Goal: Navigation & Orientation: Understand site structure

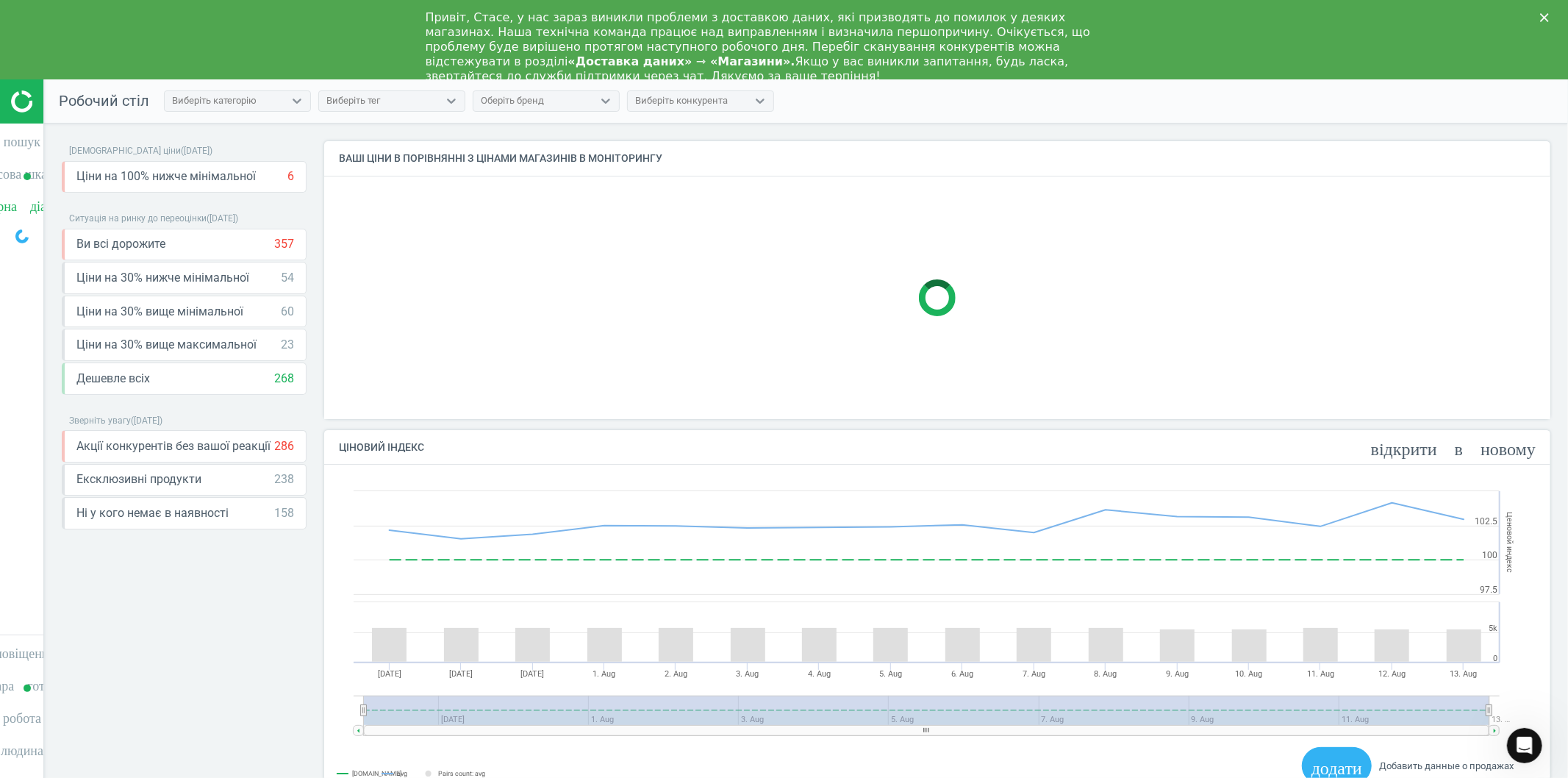
scroll to position [305, 1239]
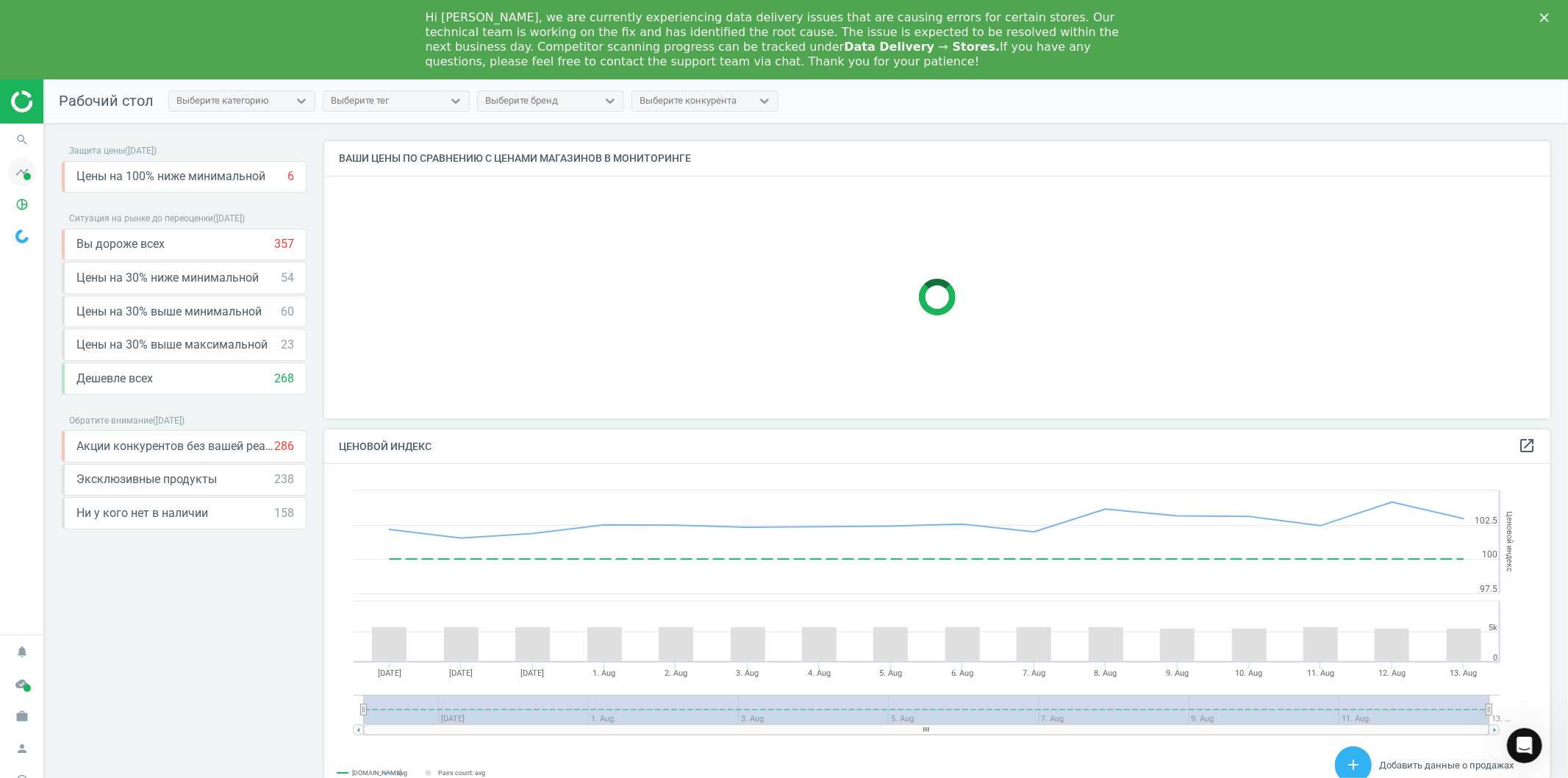
scroll to position [364, 1239]
click at [18, 166] on icon "timeline" at bounding box center [22, 172] width 28 height 28
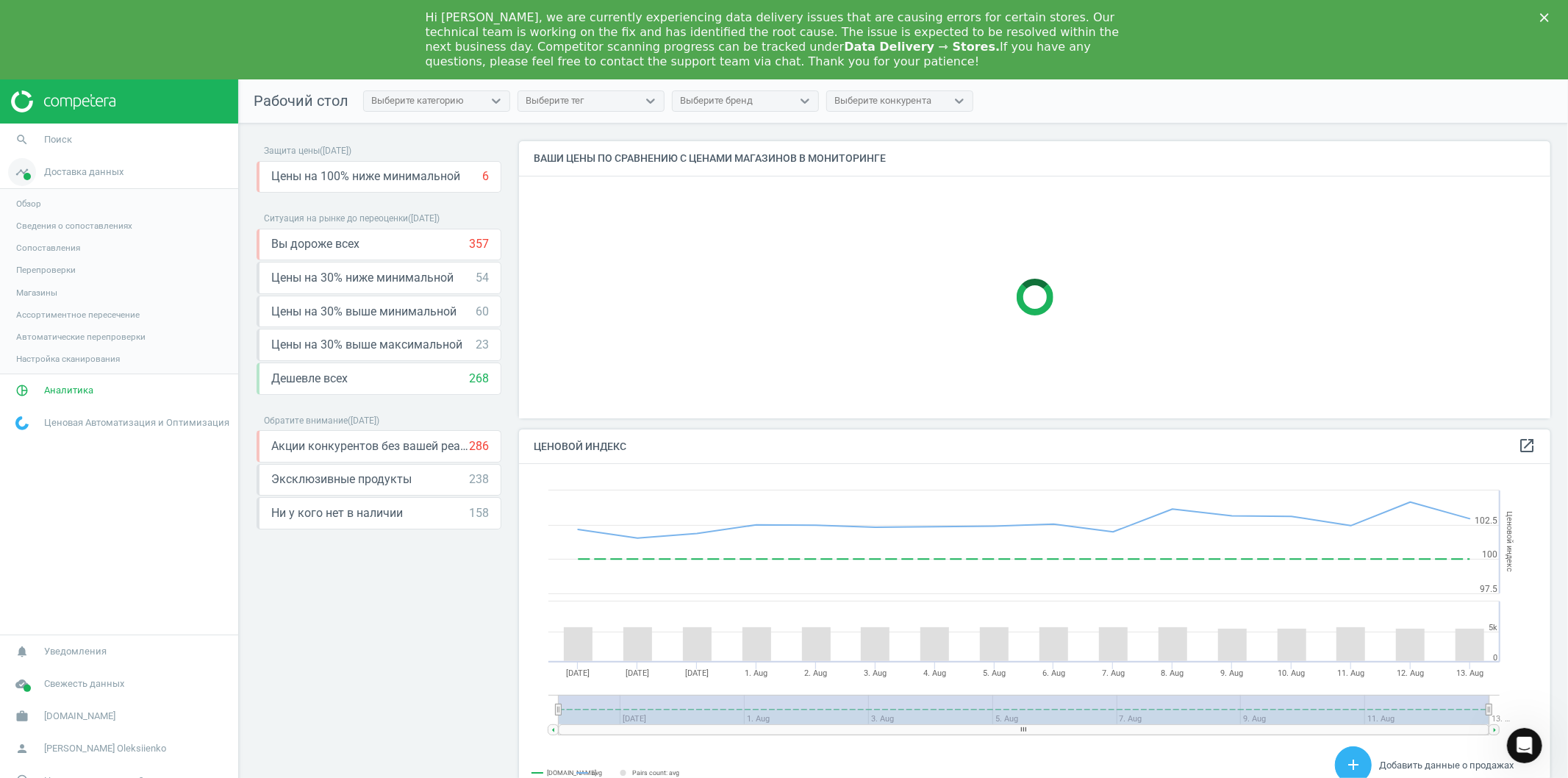
scroll to position [8, 8]
click at [23, 202] on span "Обзор" at bounding box center [28, 203] width 25 height 12
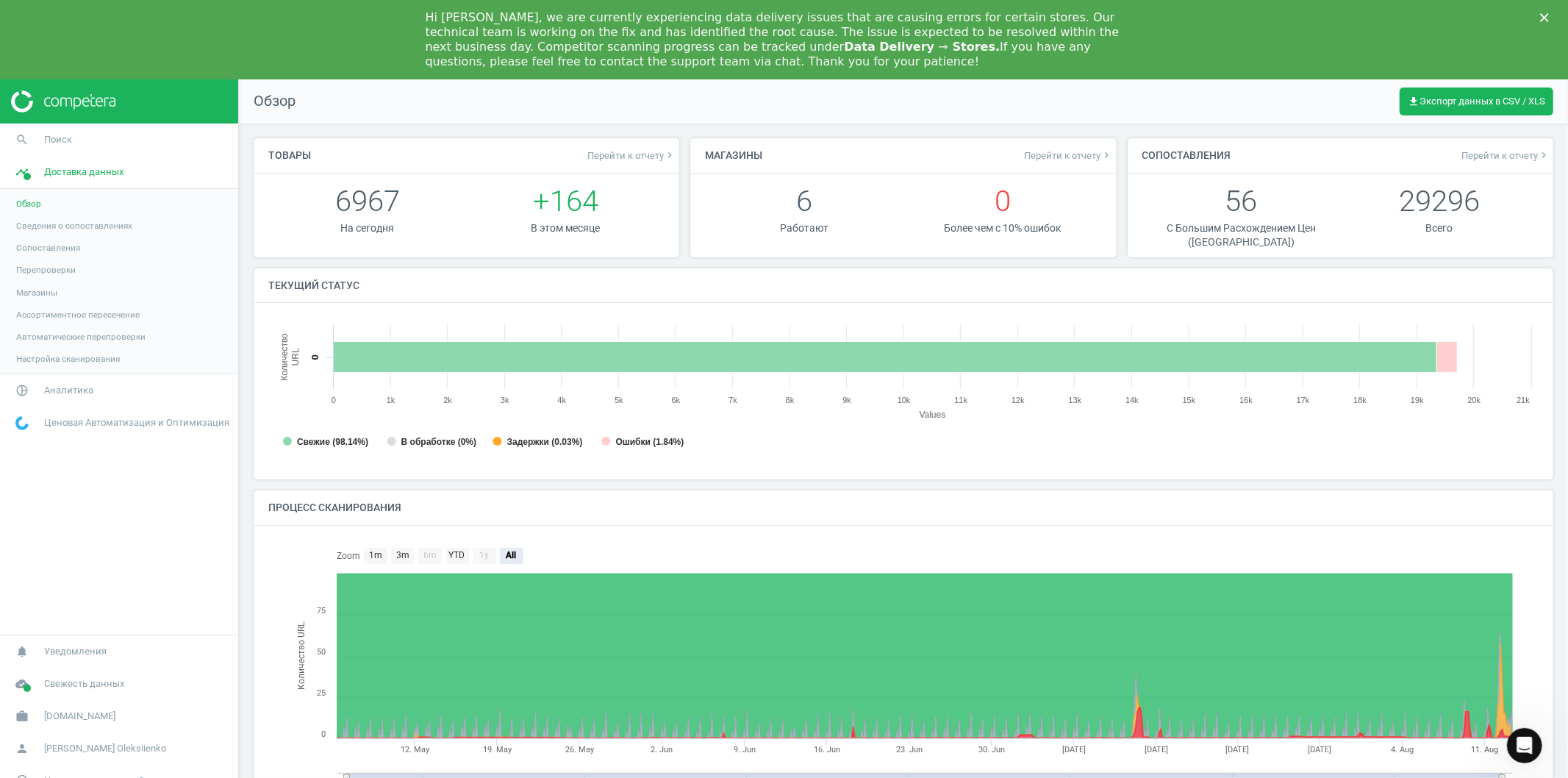
scroll to position [8, 7]
click at [47, 225] on span "Сведения о сопоставлениях" at bounding box center [74, 225] width 116 height 12
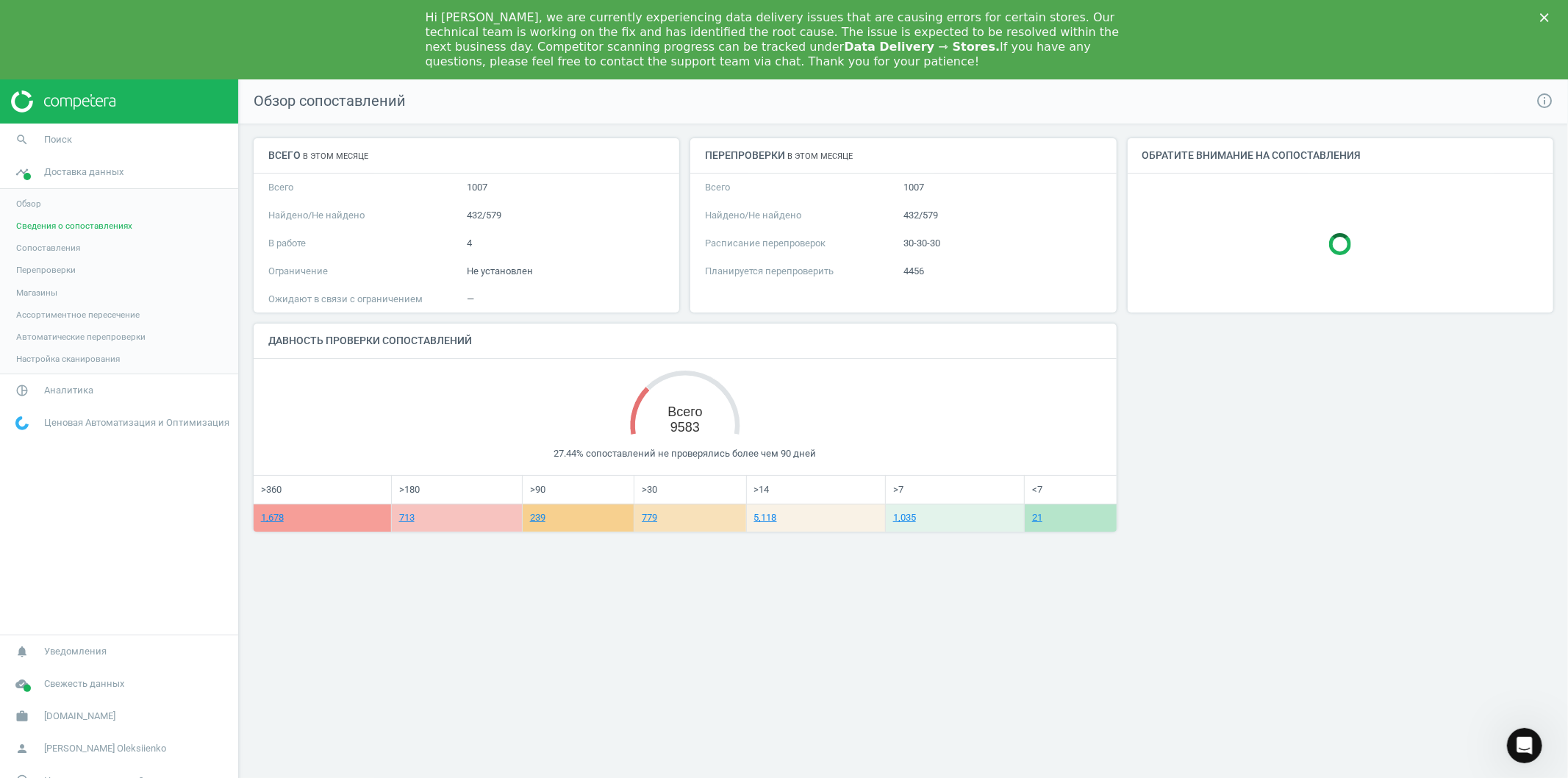
click at [48, 246] on span "Сопоставления" at bounding box center [47, 248] width 64 height 12
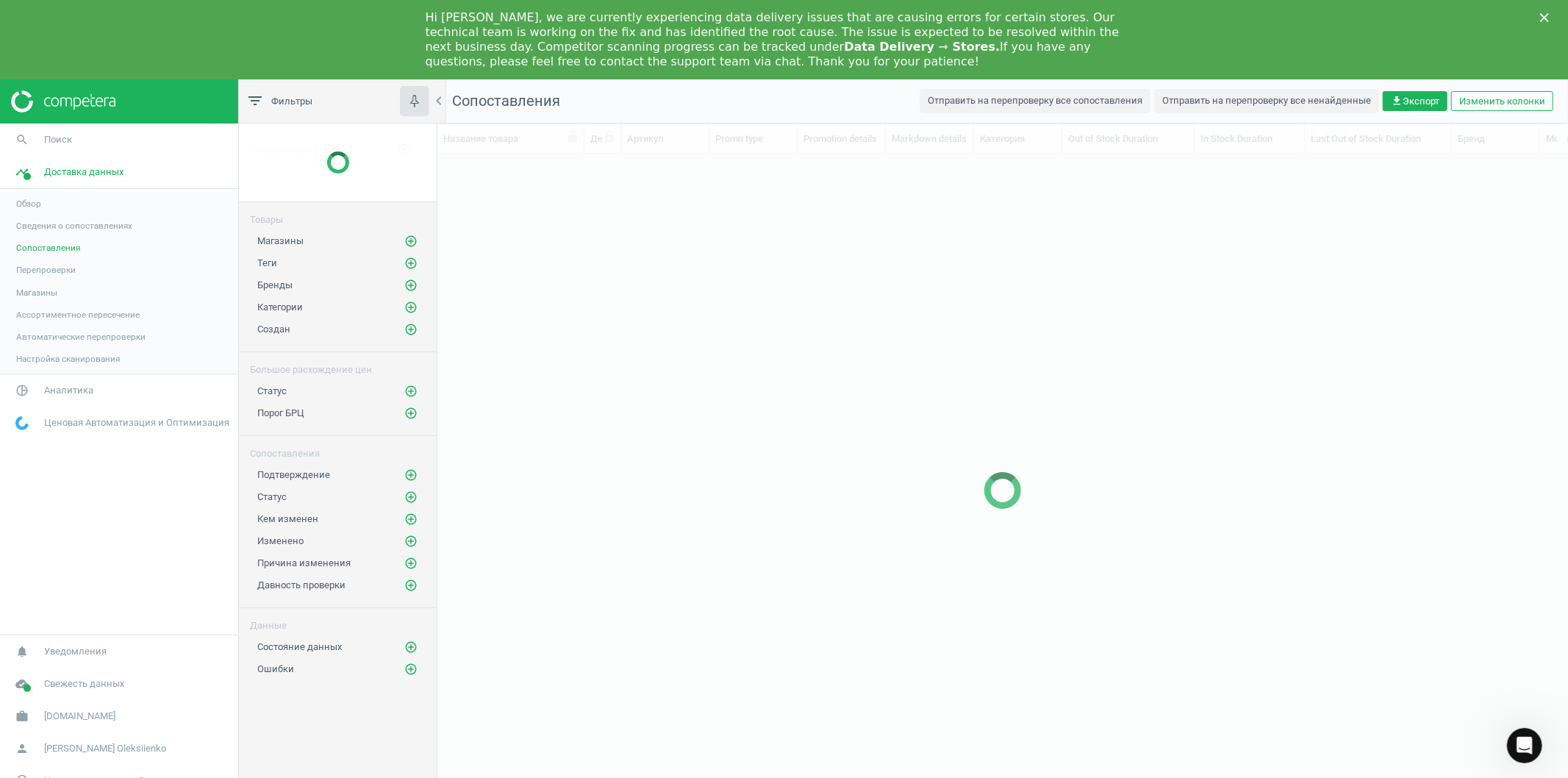
scroll to position [650, 1118]
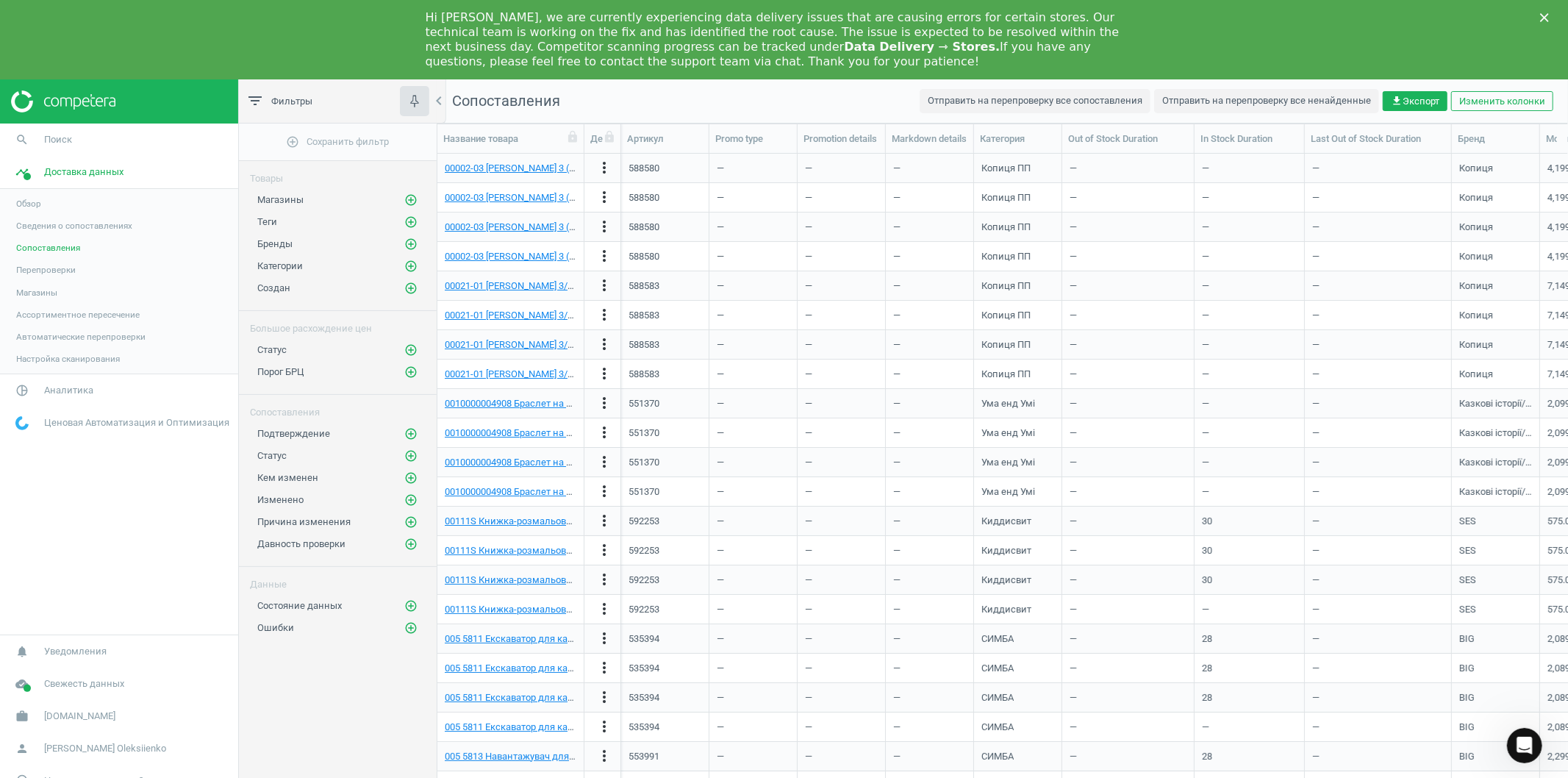
click at [39, 270] on span "Перепроверки" at bounding box center [45, 270] width 59 height 12
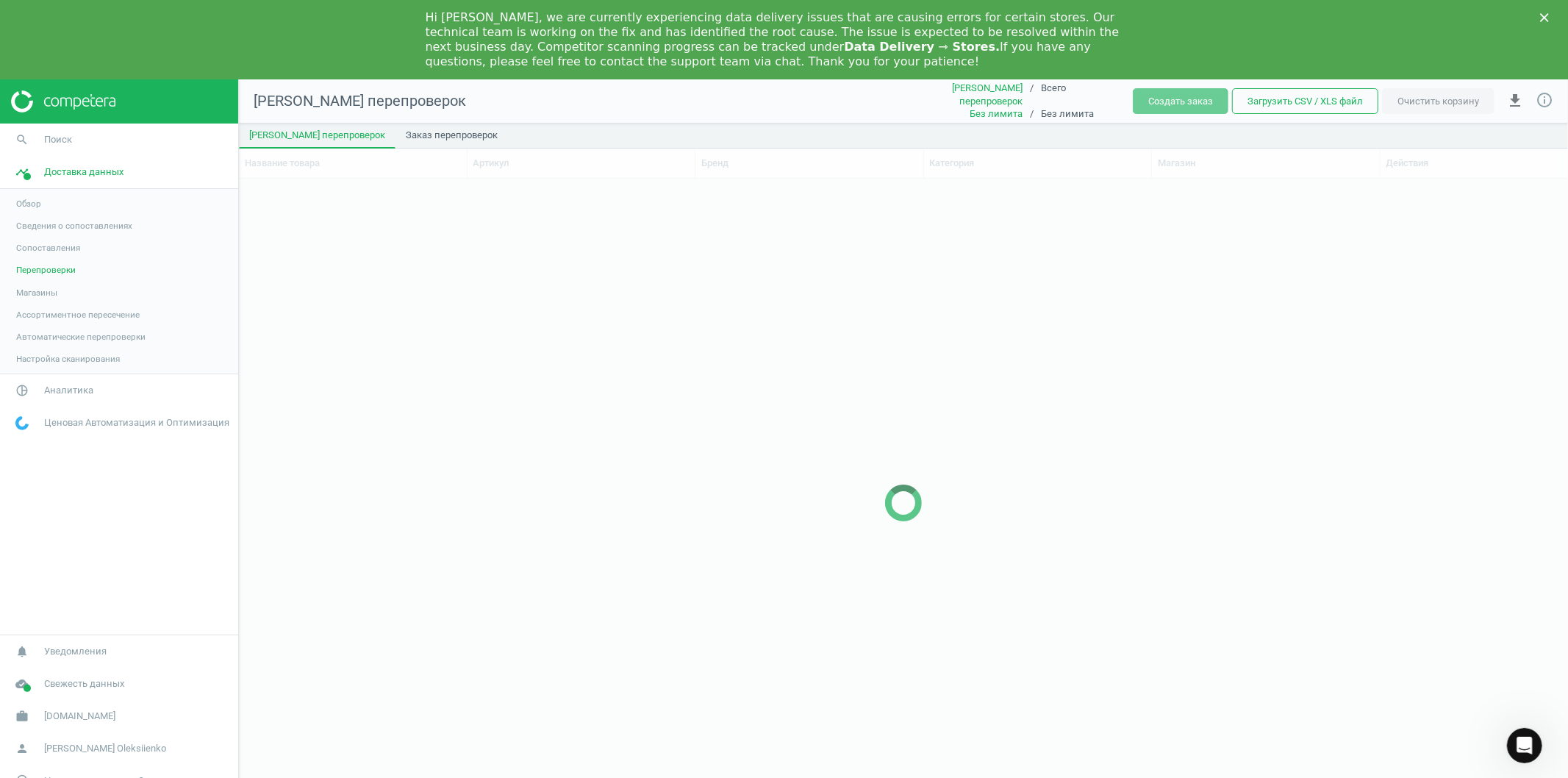
scroll to position [652, 1317]
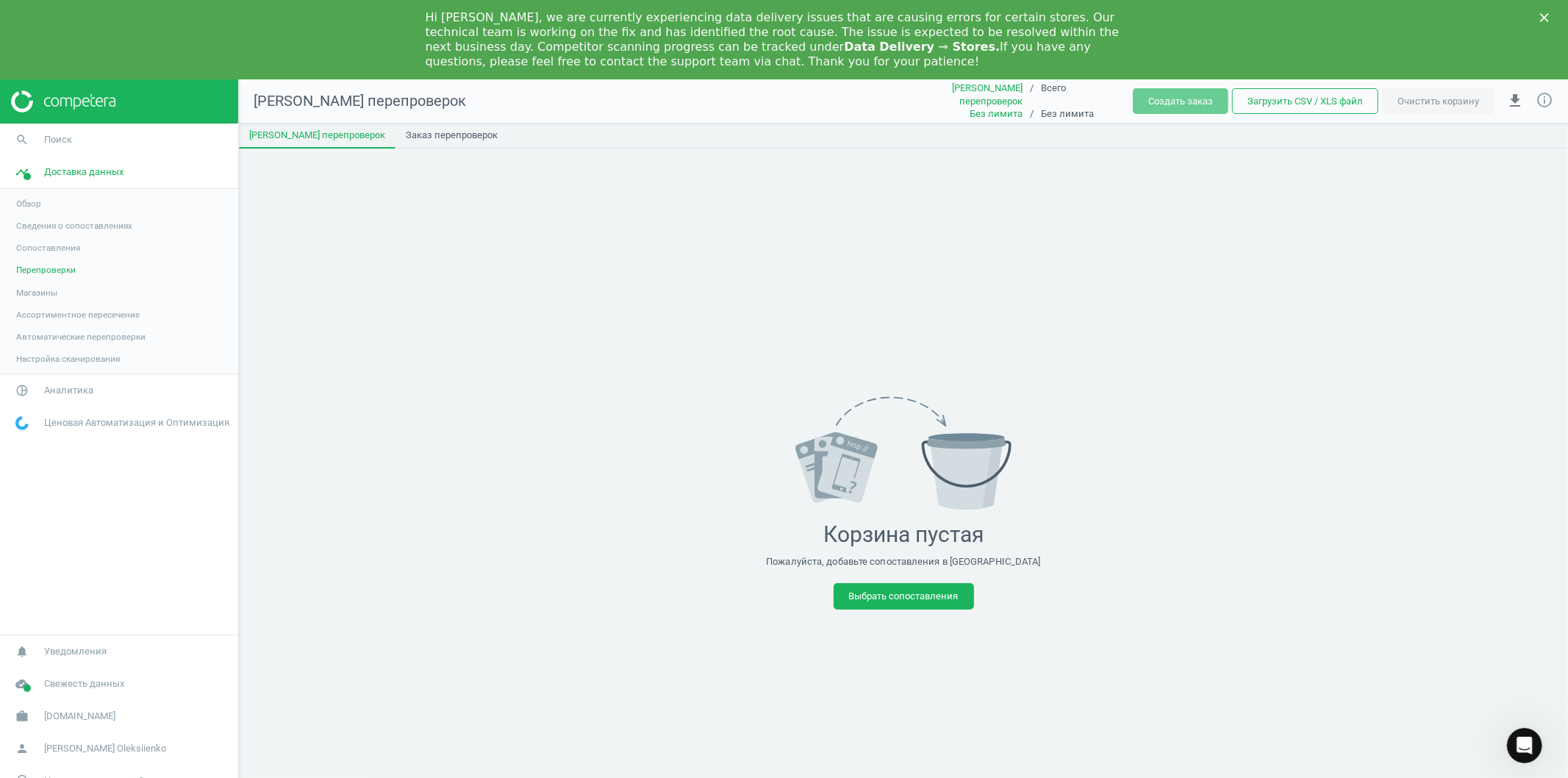
click at [38, 293] on span "Магазины" at bounding box center [36, 292] width 42 height 12
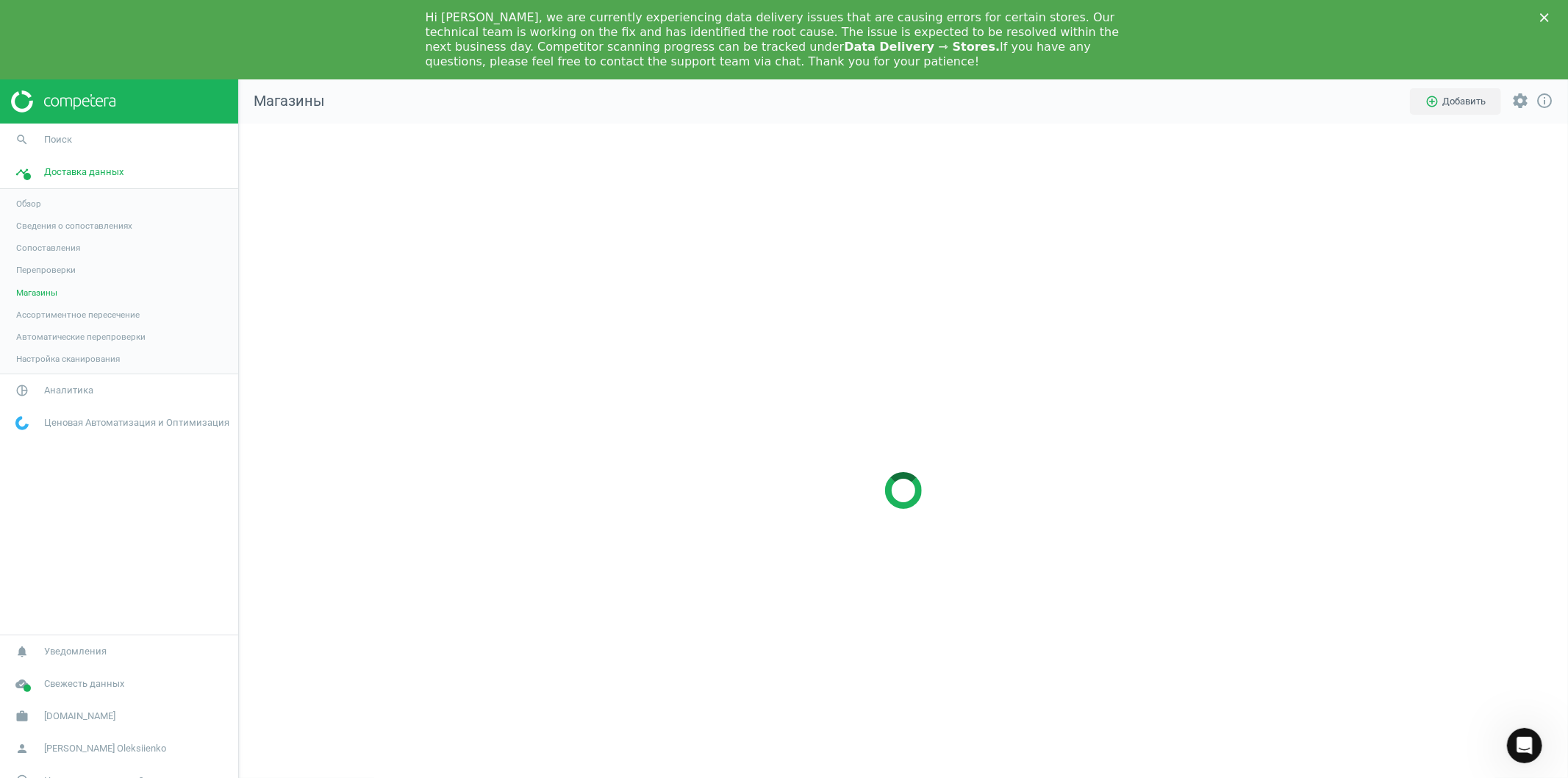
scroll to position [760, 1355]
